Goal: Find specific page/section

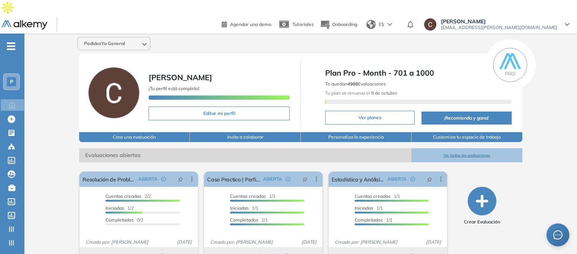
click at [16, 74] on div "P" at bounding box center [11, 81] width 15 height 15
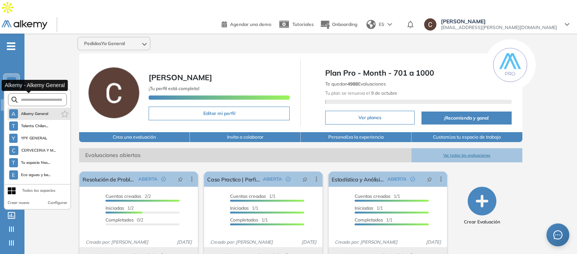
click at [40, 111] on span "Alkemy General" at bounding box center [34, 114] width 27 height 6
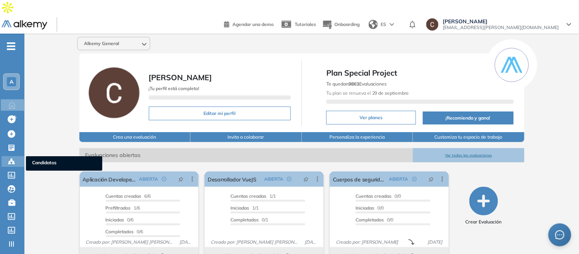
click at [8, 158] on icon at bounding box center [12, 162] width 8 height 8
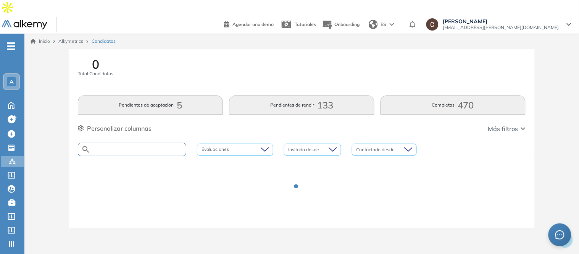
click at [112, 147] on input "text" at bounding box center [137, 150] width 95 height 6
type input "*"
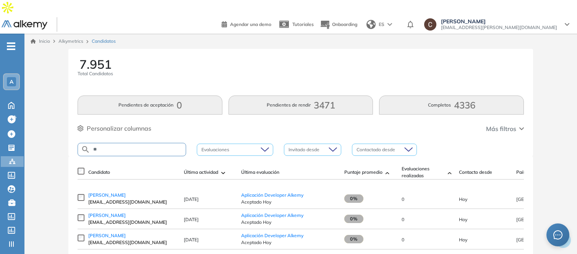
type input "*"
type input "********"
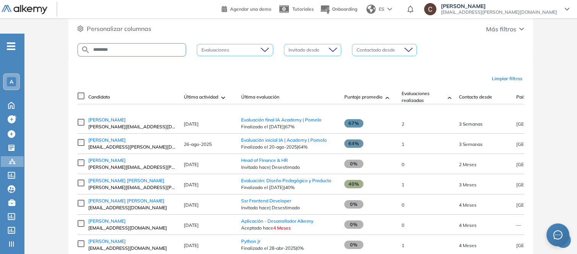
scroll to position [85, 0]
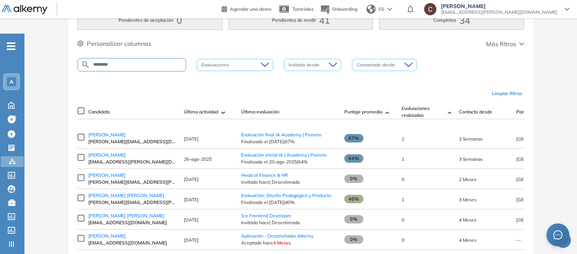
click at [12, 77] on div "A" at bounding box center [11, 81] width 9 height 9
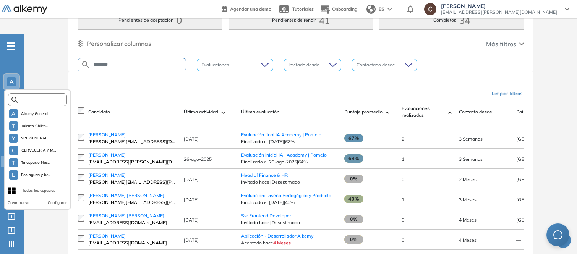
click at [36, 97] on input "text" at bounding box center [40, 100] width 44 height 6
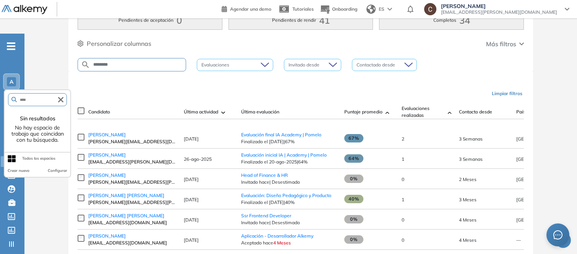
type input "*****"
click at [134, 82] on div "Limpiar filtros" at bounding box center [302, 93] width 446 height 23
